Goal: Transaction & Acquisition: Purchase product/service

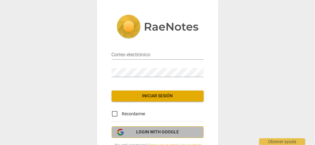
click at [150, 132] on span "Login with Google" at bounding box center [157, 132] width 43 height 6
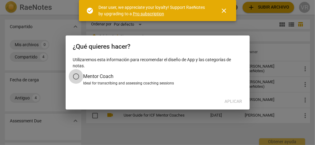
click at [81, 76] on input "Mentor Coach" at bounding box center [76, 76] width 15 height 15
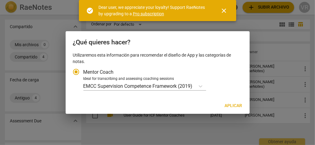
click at [208, 85] on div "EMCC Supervision Competence Framework (2019)" at bounding box center [161, 86] width 157 height 9
click at [0, 0] on input "Ideal for transcribing and assessing coaching sessions EMCC Supervision Compete…" at bounding box center [0, 0] width 0 height 0
click at [204, 0] on body "RaeNotes search help add Subir archivo VR Compartido expand_more Mis archivos 0…" at bounding box center [157, 0] width 315 height 0
click at [227, 10] on span "close" at bounding box center [223, 10] width 7 height 7
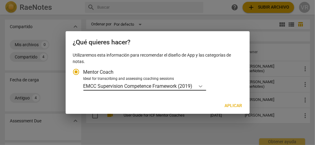
click at [201, 0] on body "RaeNotes search help add Subir archivo VR Compartido expand_more Mis archivos 0…" at bounding box center [157, 0] width 315 height 0
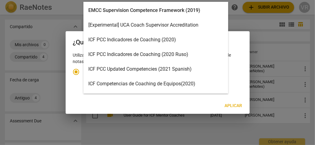
scroll to position [2, 0]
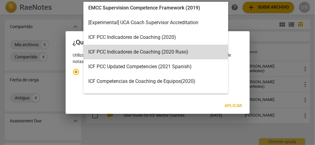
drag, startPoint x: 232, startPoint y: 46, endPoint x: 240, endPoint y: 43, distance: 8.5
click at [233, 45] on h2 "¿Qué quieres hacer?" at bounding box center [157, 43] width 169 height 8
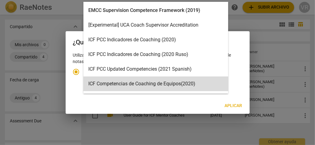
click at [201, 0] on body "RaeNotes search help add Subir archivo VR Compartido expand_more Mis archivos 0…" at bounding box center [157, 0] width 315 height 0
click at [201, 87] on div "ICF Competencias de Coaching de Equipos(2020)" at bounding box center [155, 84] width 145 height 15
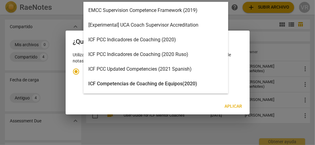
drag, startPoint x: 201, startPoint y: 87, endPoint x: 184, endPoint y: 39, distance: 50.3
click at [184, 0] on body "RaeNotes search help add Subir archivo VR Compartido expand_more Mis archivos 0…" at bounding box center [157, 0] width 315 height 0
click at [180, 39] on div "ICF PCC Indicadores de Coaching (2020)" at bounding box center [155, 39] width 145 height 15
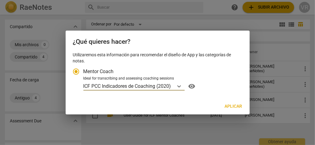
click at [236, 106] on span "Aplicar" at bounding box center [232, 107] width 17 height 6
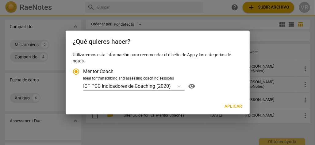
radio input "false"
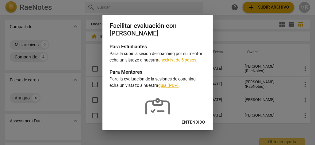
click at [191, 122] on span "Entendido" at bounding box center [194, 122] width 24 height 6
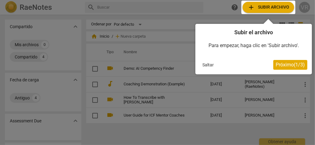
click at [282, 63] on span "Próximo ( 1 / 3 )" at bounding box center [289, 65] width 29 height 6
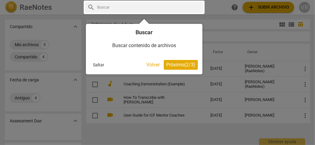
click at [176, 65] on span "Próximo ( 2 / 3 )" at bounding box center [180, 65] width 29 height 6
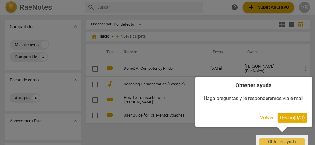
click at [286, 118] on span "Hecho ( 3 / 3 )" at bounding box center [292, 118] width 25 height 6
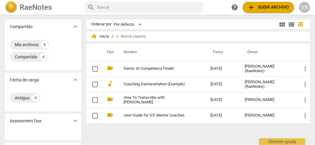
click at [271, 7] on span "add Subir archivo" at bounding box center [268, 7] width 42 height 7
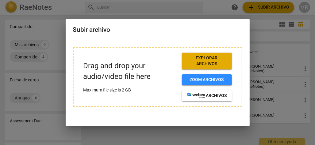
click at [171, 129] on div at bounding box center [157, 72] width 315 height 145
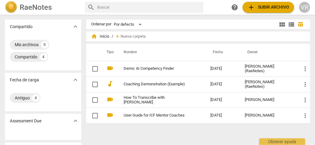
click at [270, 9] on span "add Subir archivo" at bounding box center [268, 7] width 42 height 7
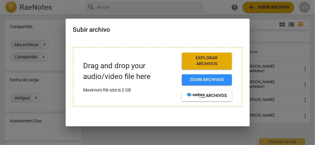
click at [195, 138] on div at bounding box center [157, 72] width 315 height 145
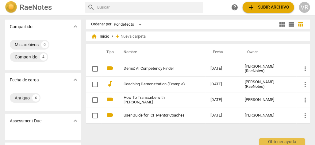
click at [255, 7] on span "add Subir archivo" at bounding box center [268, 7] width 42 height 7
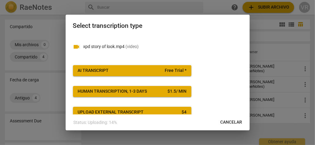
click at [234, 121] on span "Cancelar" at bounding box center [231, 122] width 22 height 6
click at [228, 125] on span "Cancelar" at bounding box center [231, 122] width 22 height 6
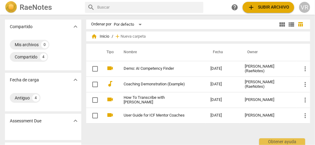
click at [266, 7] on span "add Subir archivo" at bounding box center [268, 7] width 42 height 7
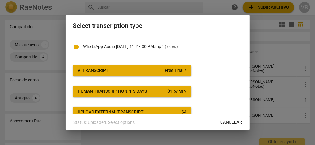
scroll to position [25, 0]
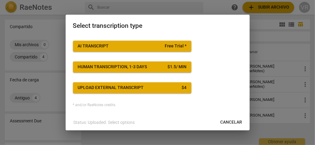
click at [126, 47] on span "AI Transcript Free Trial *" at bounding box center [132, 46] width 108 height 6
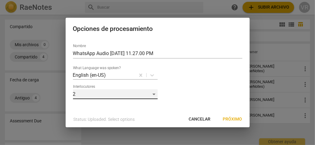
click at [152, 94] on div "2" at bounding box center [115, 94] width 85 height 10
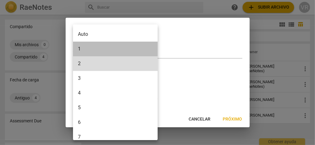
click at [88, 43] on li "1" at bounding box center [116, 49] width 87 height 15
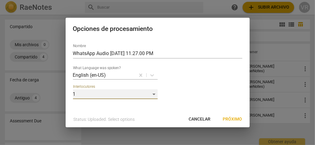
click at [153, 95] on div "1" at bounding box center [115, 94] width 85 height 10
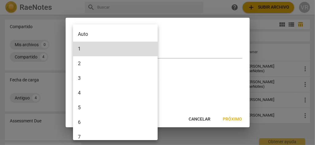
click at [234, 121] on div at bounding box center [157, 72] width 315 height 145
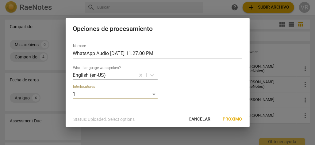
click at [236, 119] on span "Próximo" at bounding box center [232, 119] width 19 height 6
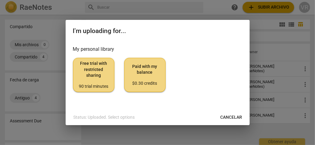
click at [163, 84] on button "Paid with my balance $0.30 credits" at bounding box center [144, 75] width 41 height 34
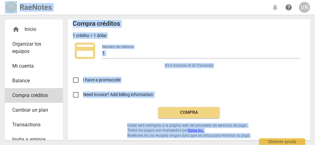
scroll to position [7, 0]
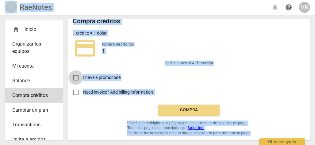
click at [74, 77] on input "I have a promocode" at bounding box center [75, 77] width 15 height 15
click at [70, 76] on input "I have a promocode" at bounding box center [75, 77] width 15 height 15
checkbox input "false"
click at [78, 94] on input "Need invoice? Add billing information" at bounding box center [75, 92] width 15 height 15
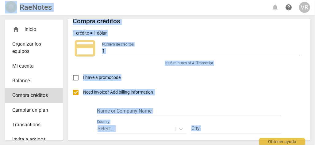
click at [77, 92] on input "Need invoice? Add billing information" at bounding box center [75, 92] width 15 height 15
drag, startPoint x: 77, startPoint y: 92, endPoint x: 74, endPoint y: 91, distance: 3.3
click at [74, 91] on input "Need invoice? Add billing information" at bounding box center [75, 92] width 15 height 15
checkbox input "false"
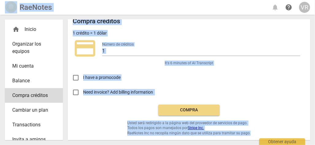
click at [198, 109] on span "Compra" at bounding box center [188, 110] width 51 height 6
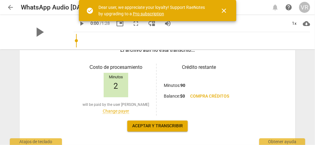
scroll to position [92, 0]
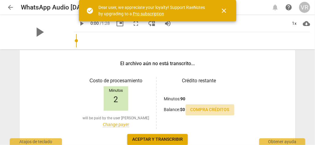
click at [196, 110] on span "Compra créditos" at bounding box center [209, 110] width 39 height 6
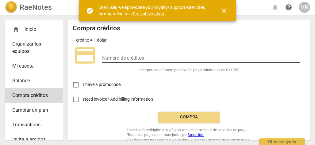
click at [105, 57] on input "number" at bounding box center [201, 58] width 198 height 9
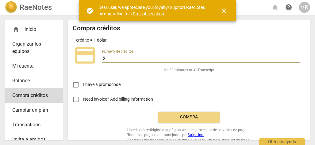
click at [133, 70] on div "Compra créditos 1 crédito = 1 dólar credit_card Número de créditos 5 It's 33 mi…" at bounding box center [189, 84] width 232 height 118
drag, startPoint x: 106, startPoint y: 57, endPoint x: 102, endPoint y: 57, distance: 4.0
click at [106, 57] on input "5" at bounding box center [201, 58] width 198 height 9
drag, startPoint x: 102, startPoint y: 57, endPoint x: 97, endPoint y: 58, distance: 4.7
click at [97, 58] on div "credit_card Número de créditos 5" at bounding box center [189, 55] width 232 height 25
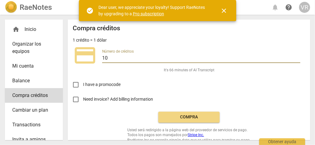
drag, startPoint x: 112, startPoint y: 60, endPoint x: 95, endPoint y: 60, distance: 16.5
click at [95, 60] on div "credit_card Número de créditos 10" at bounding box center [189, 55] width 232 height 25
type input "5"
drag, startPoint x: 110, startPoint y: 58, endPoint x: 85, endPoint y: 58, distance: 25.1
click at [85, 58] on div "credit_card Número de créditos 5" at bounding box center [189, 55] width 232 height 25
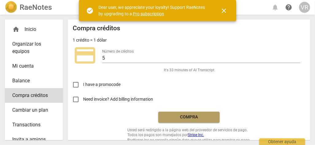
click at [196, 115] on span "Compra" at bounding box center [188, 117] width 51 height 6
